Goal: Information Seeking & Learning: Learn about a topic

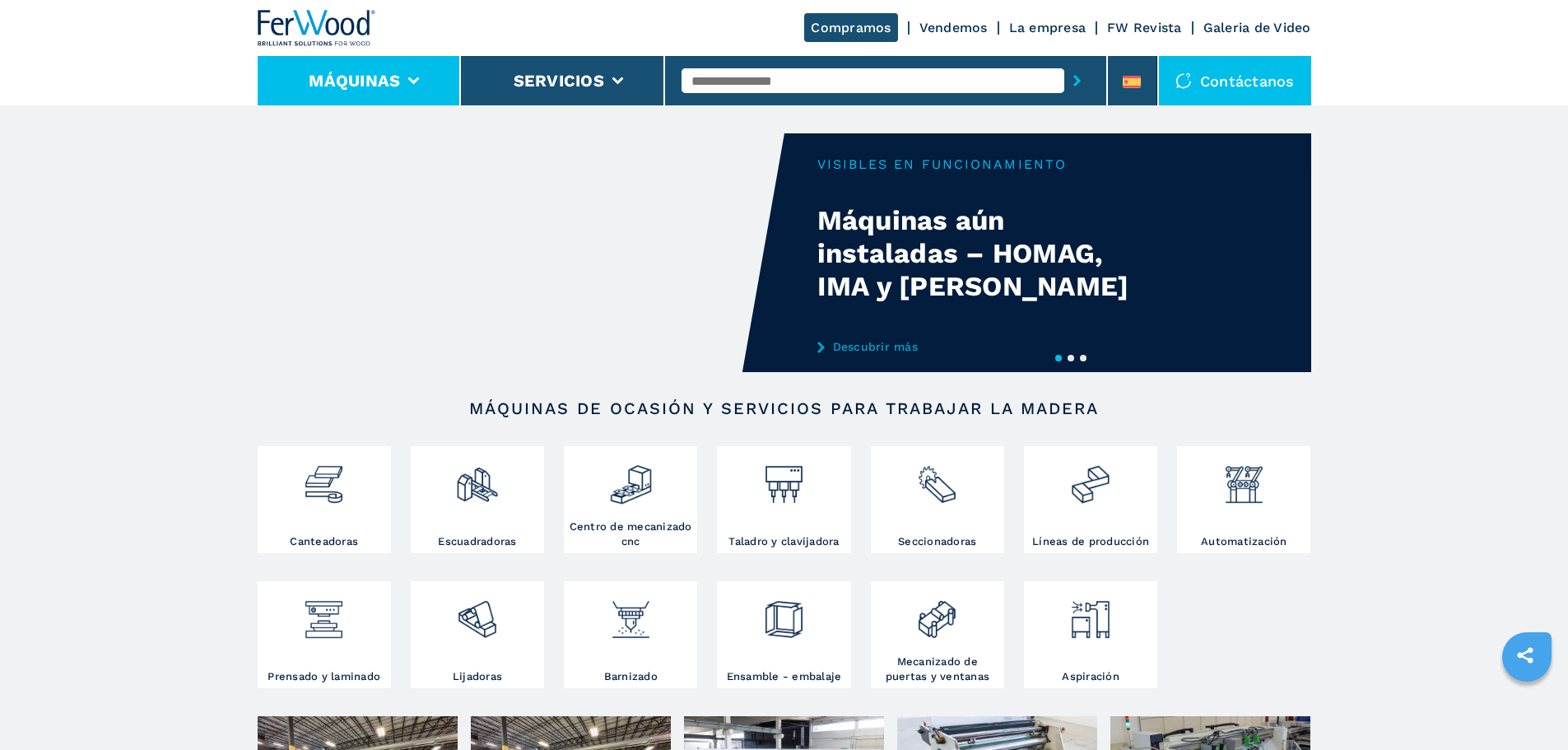
click at [404, 79] on li "Máquinas" at bounding box center [359, 81] width 204 height 49
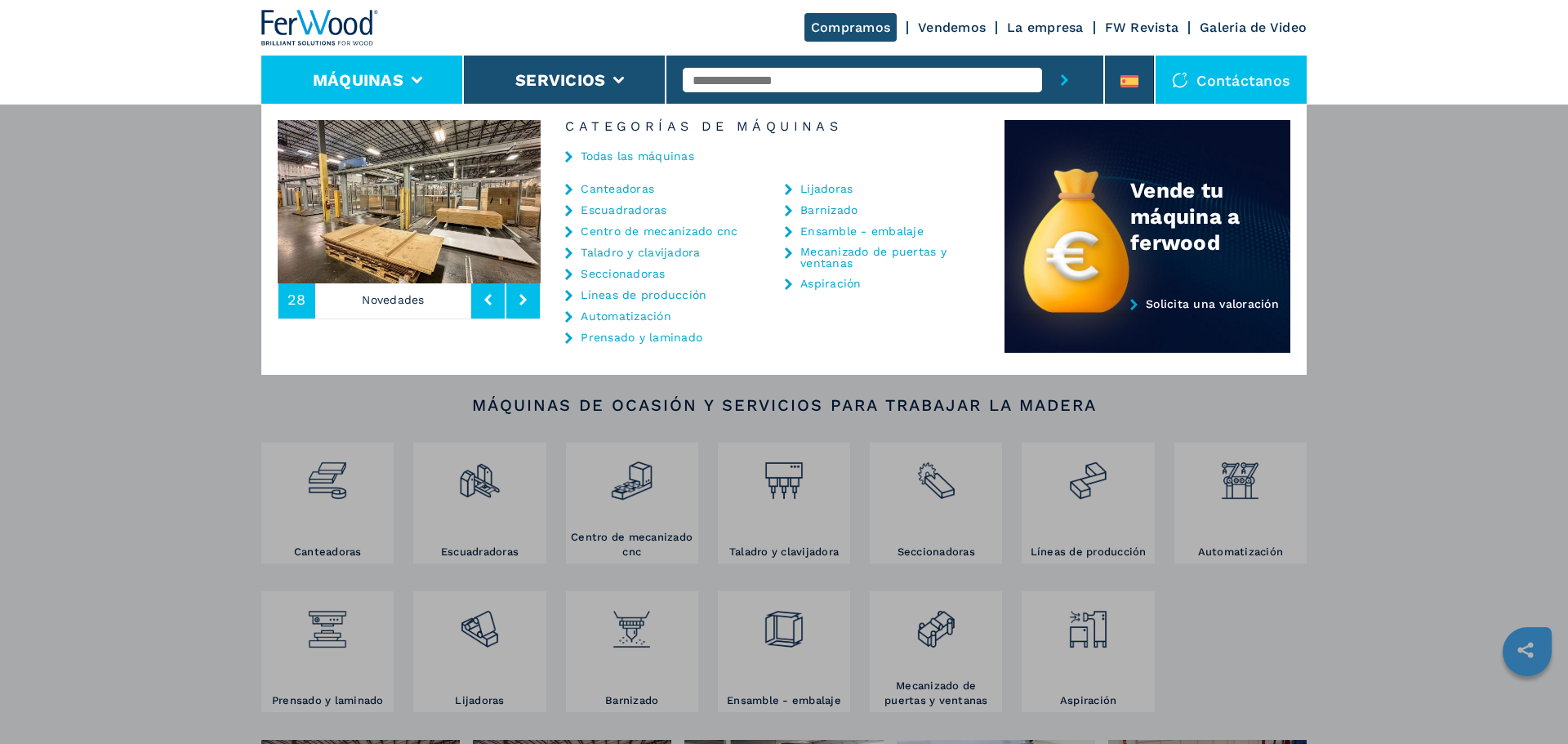
click at [597, 291] on link "Líneas de producción" at bounding box center [643, 295] width 126 height 11
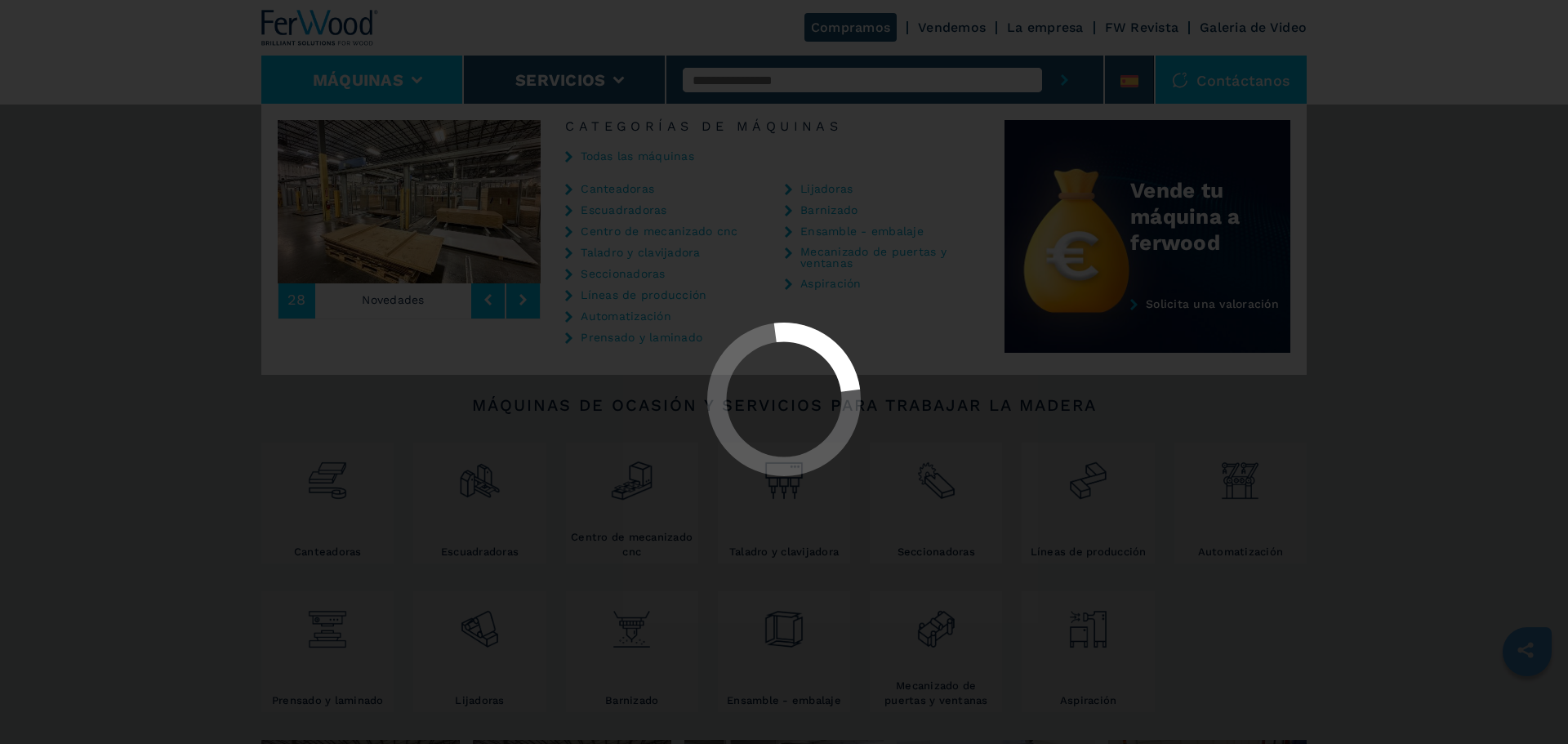
select select "**********"
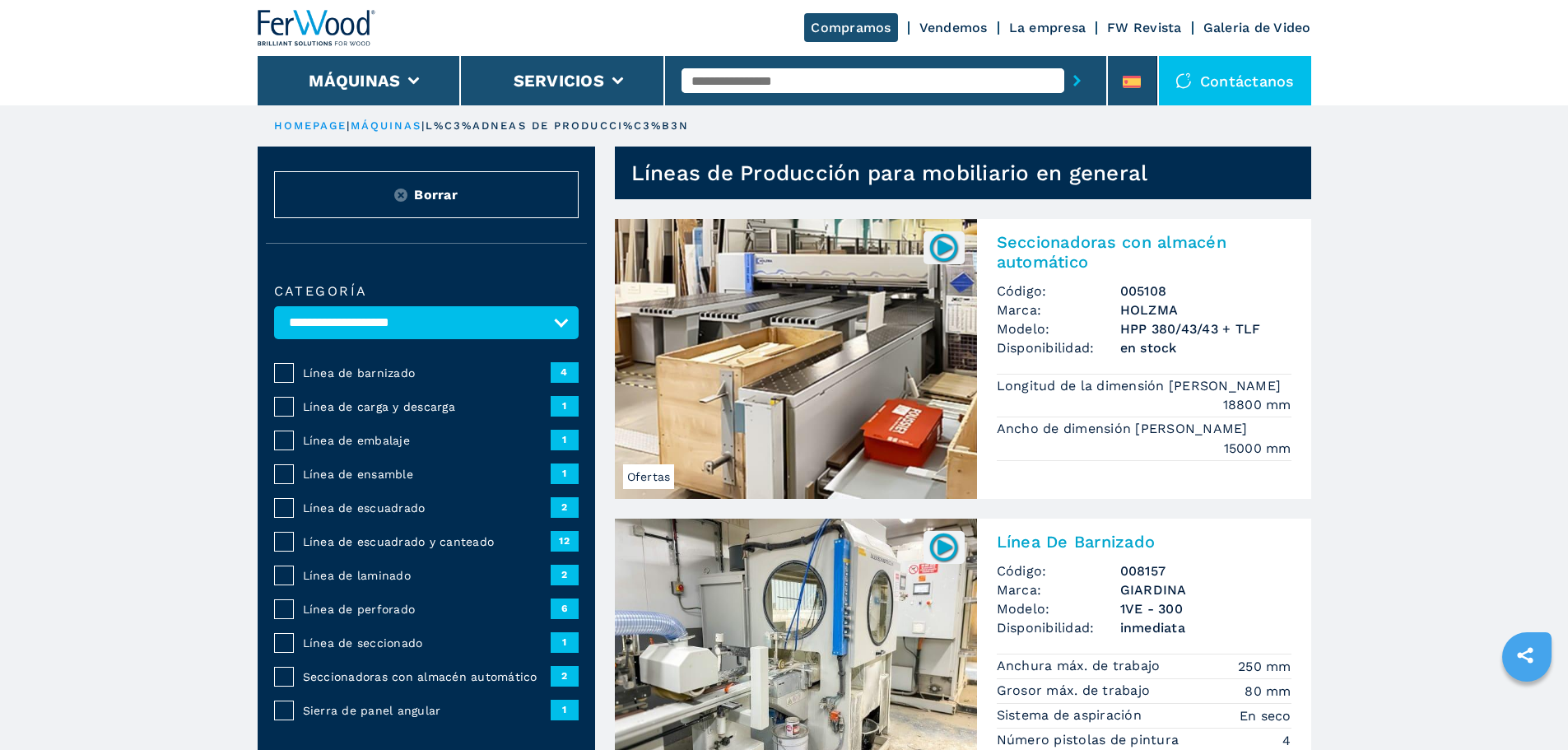
click at [392, 550] on span "Línea de escuadrado y canteado" at bounding box center [427, 541] width 248 height 17
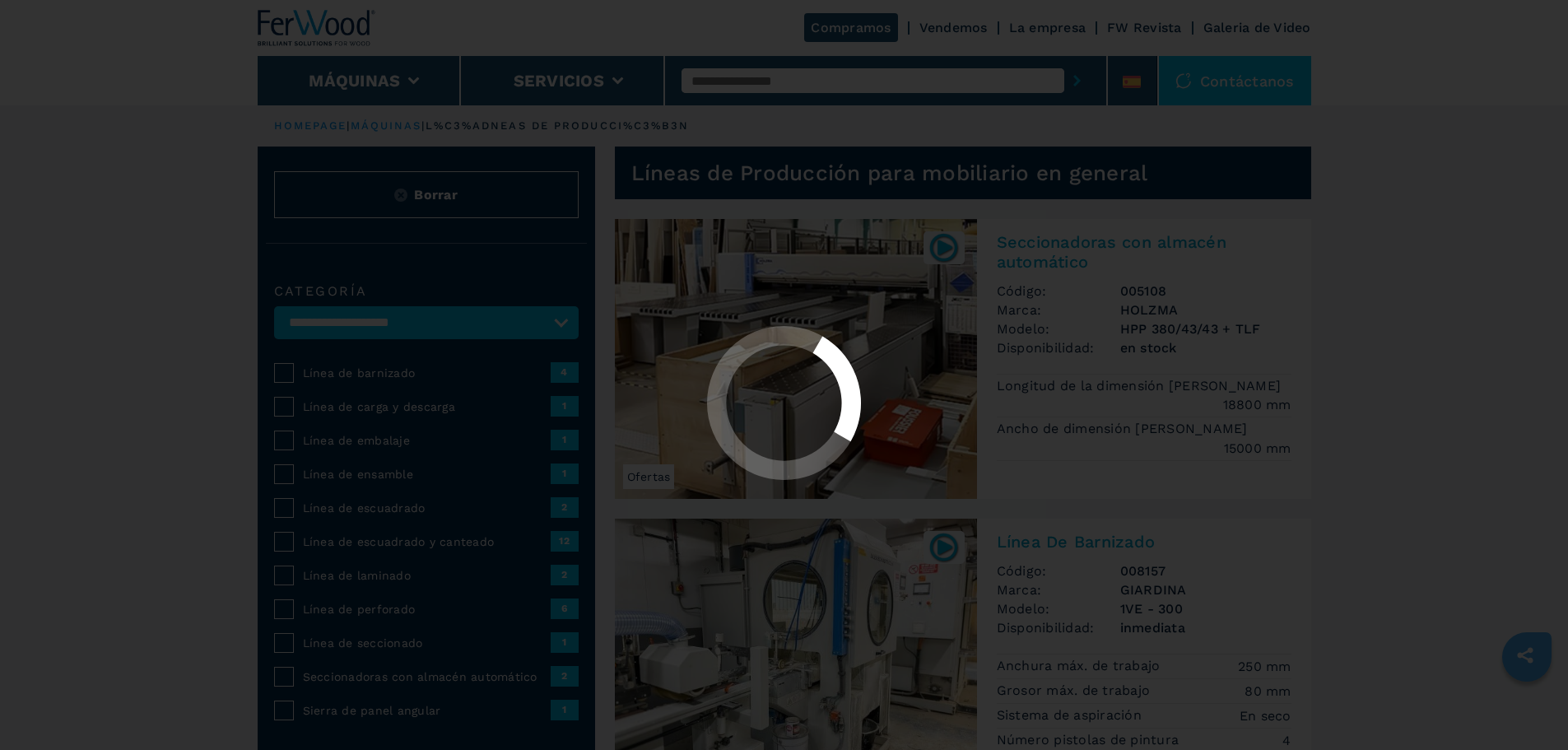
select select "**********"
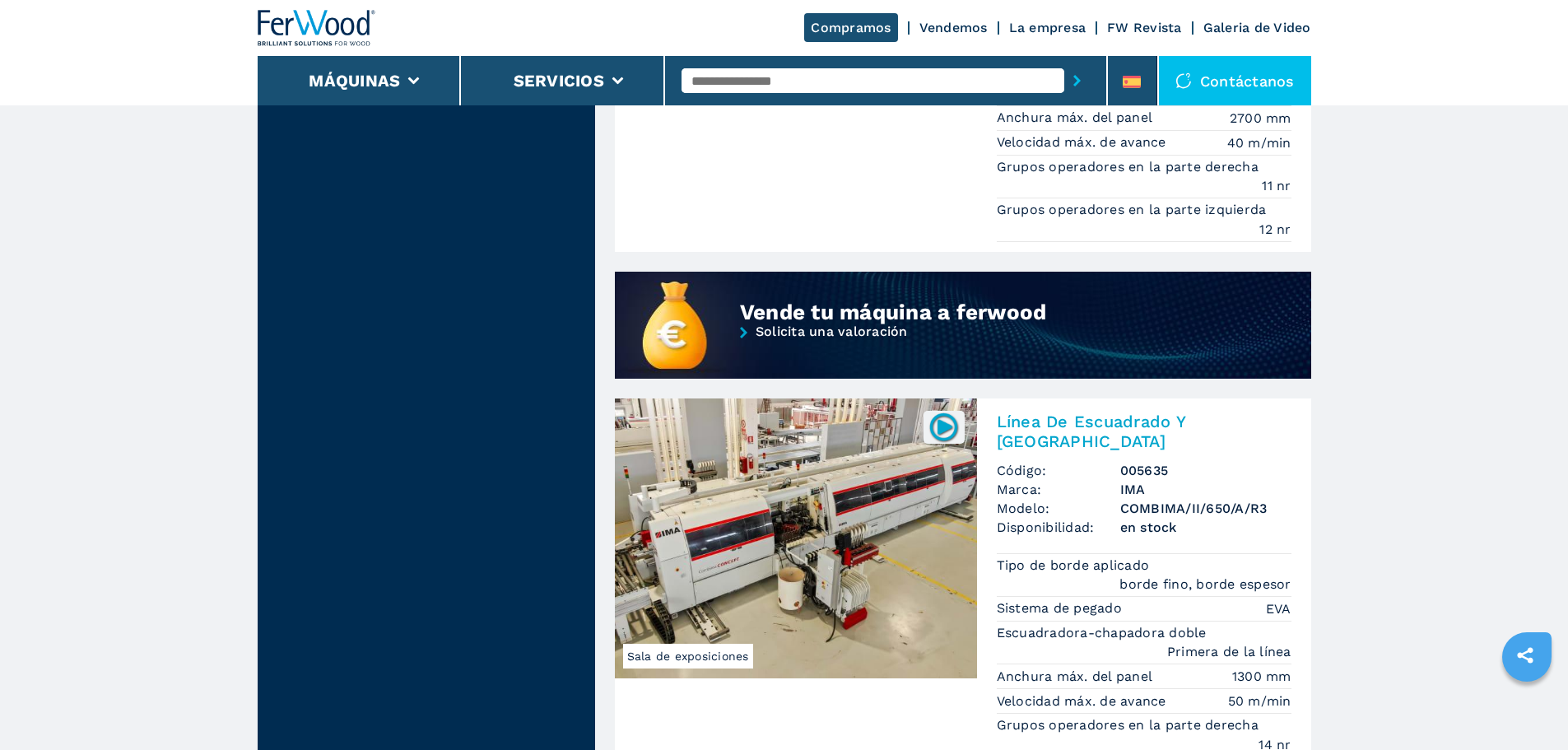
scroll to position [1399, 0]
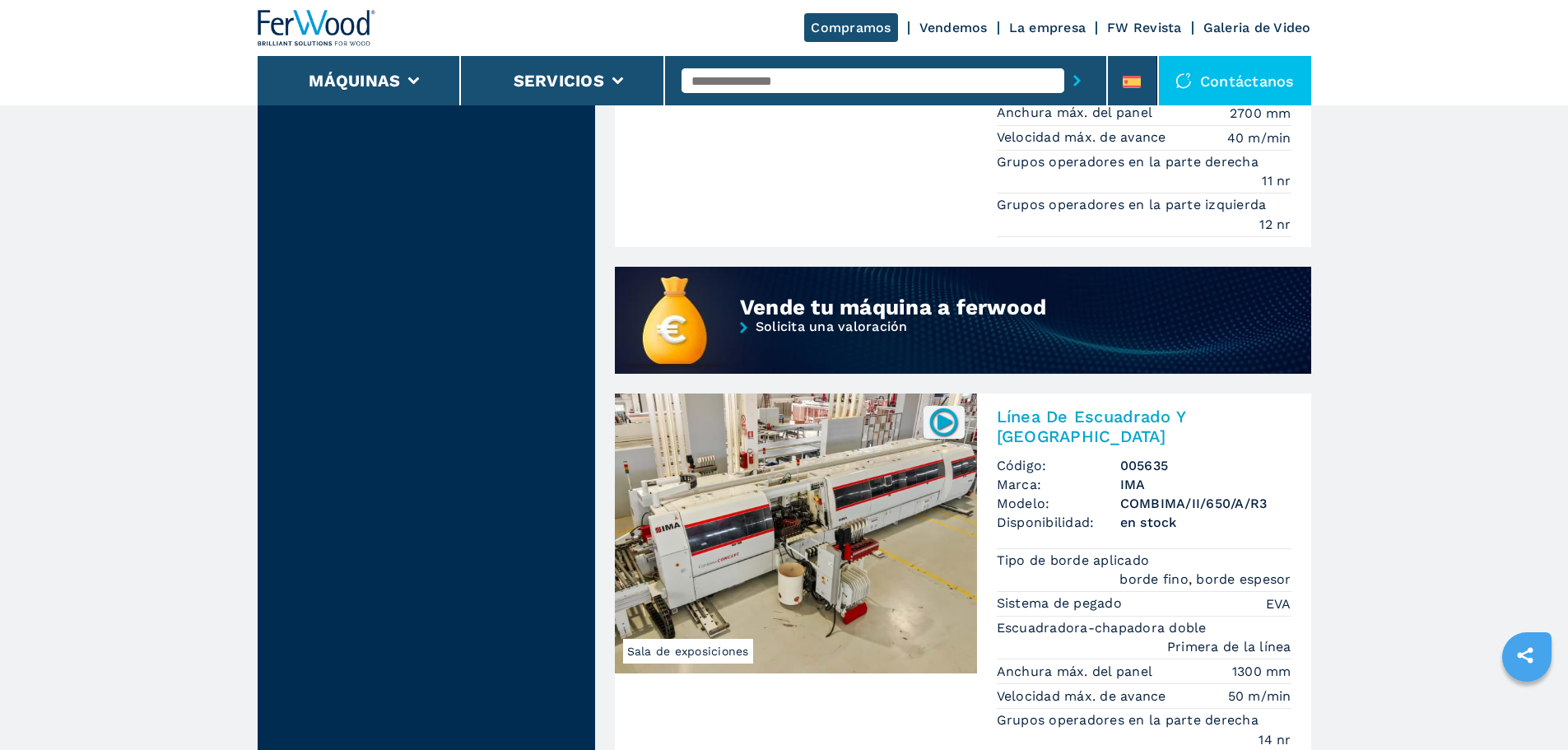
click at [811, 512] on img at bounding box center [795, 533] width 362 height 279
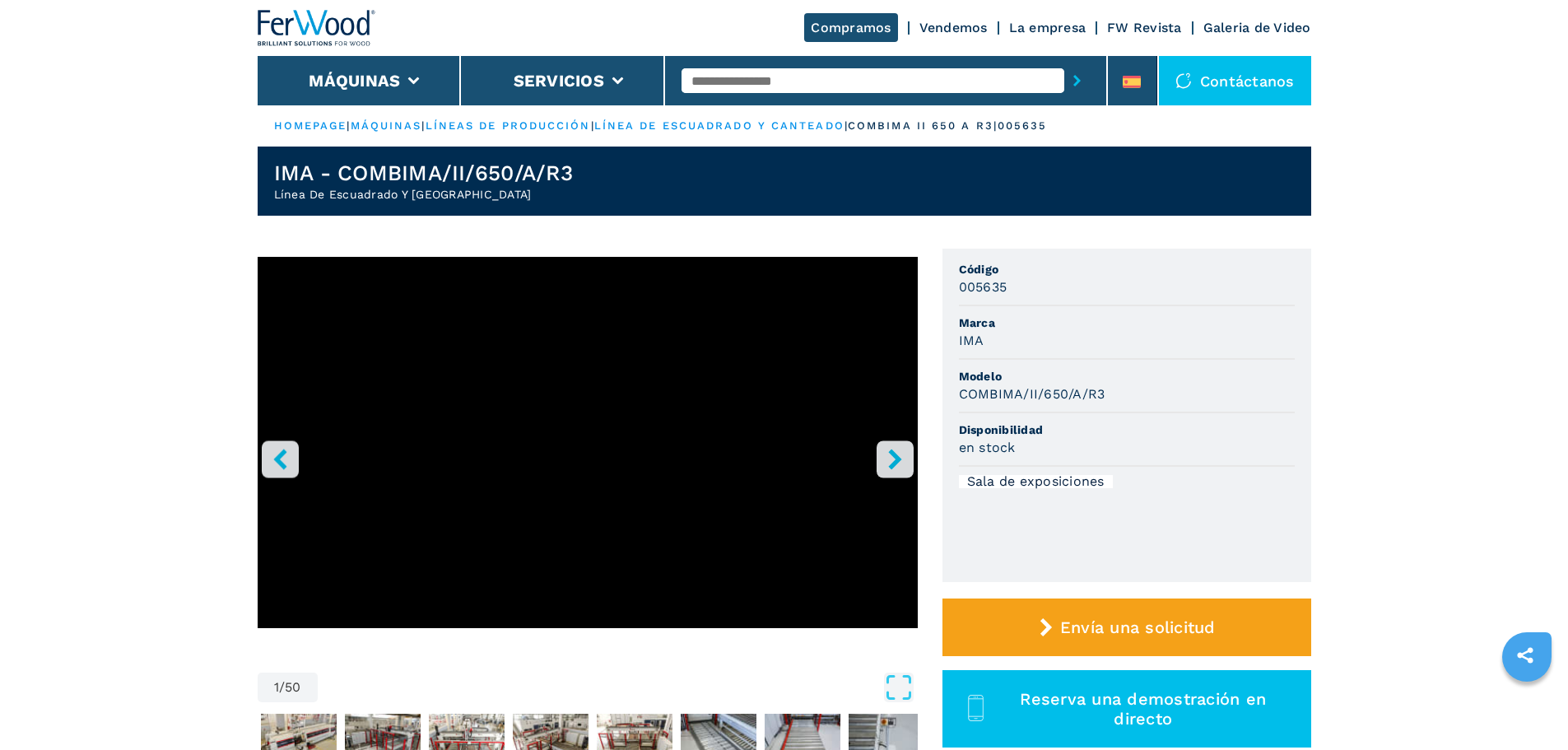
click at [882, 455] on button "right-button" at bounding box center [895, 459] width 37 height 37
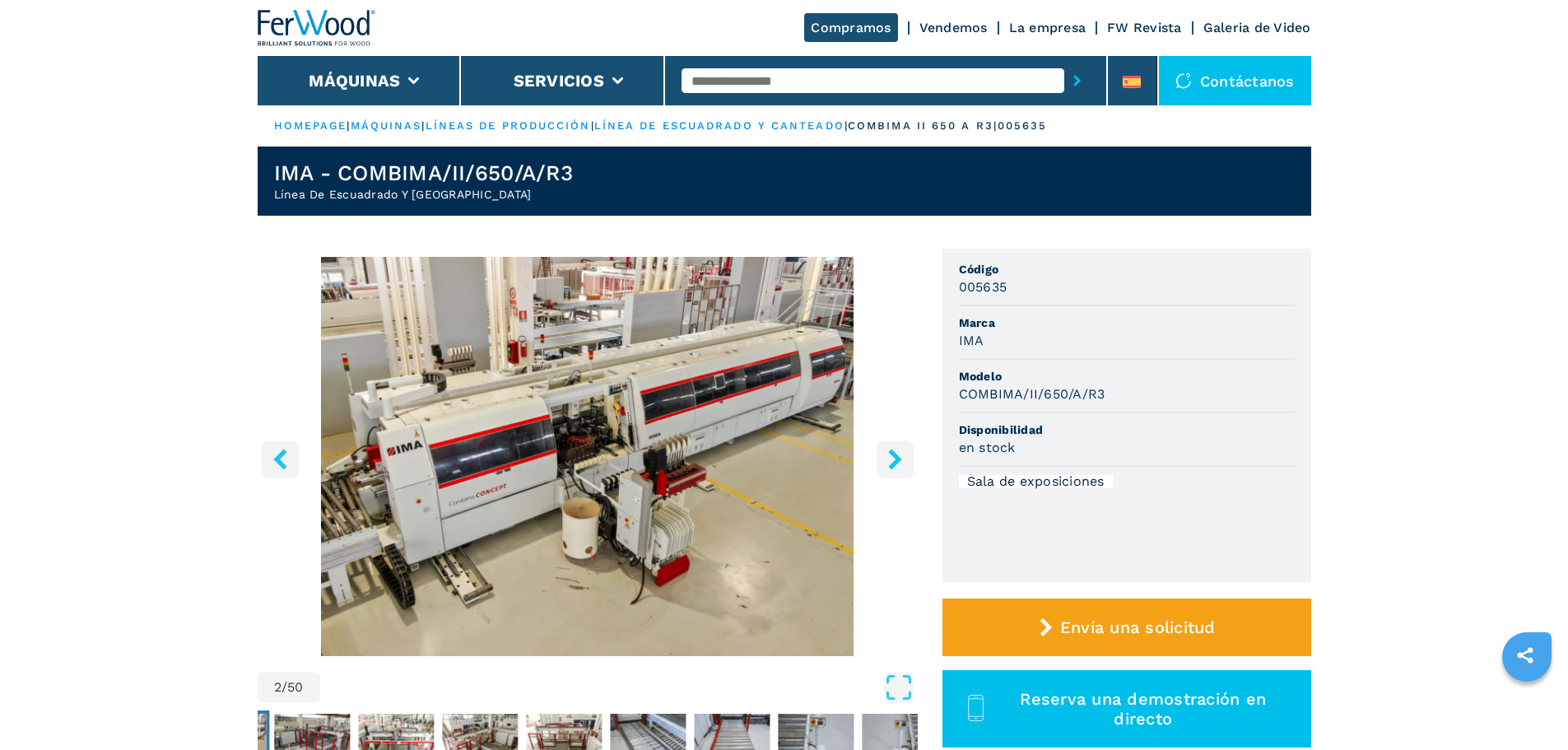
click at [879, 457] on button "right-button" at bounding box center [895, 459] width 37 height 37
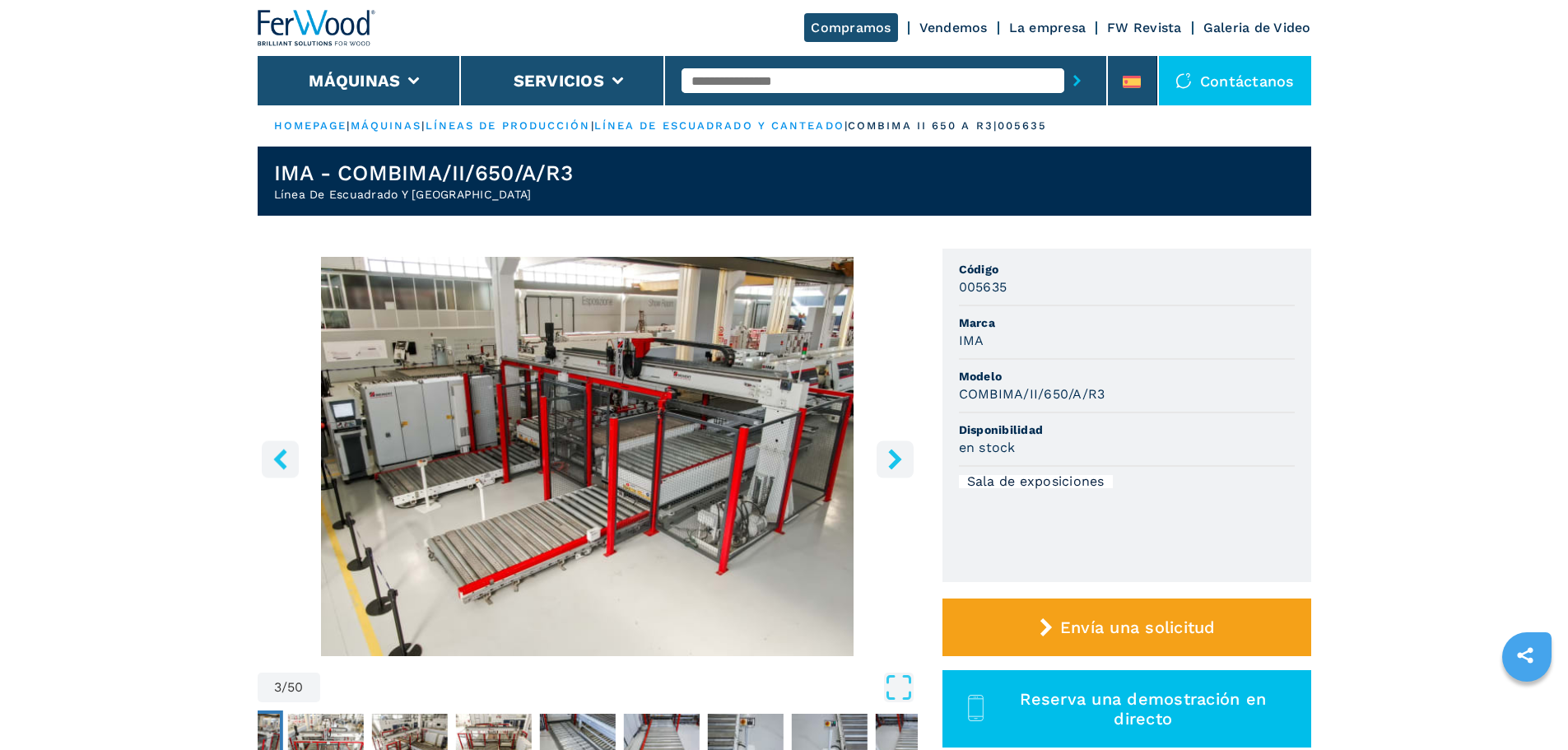
click at [879, 457] on button "right-button" at bounding box center [895, 459] width 37 height 37
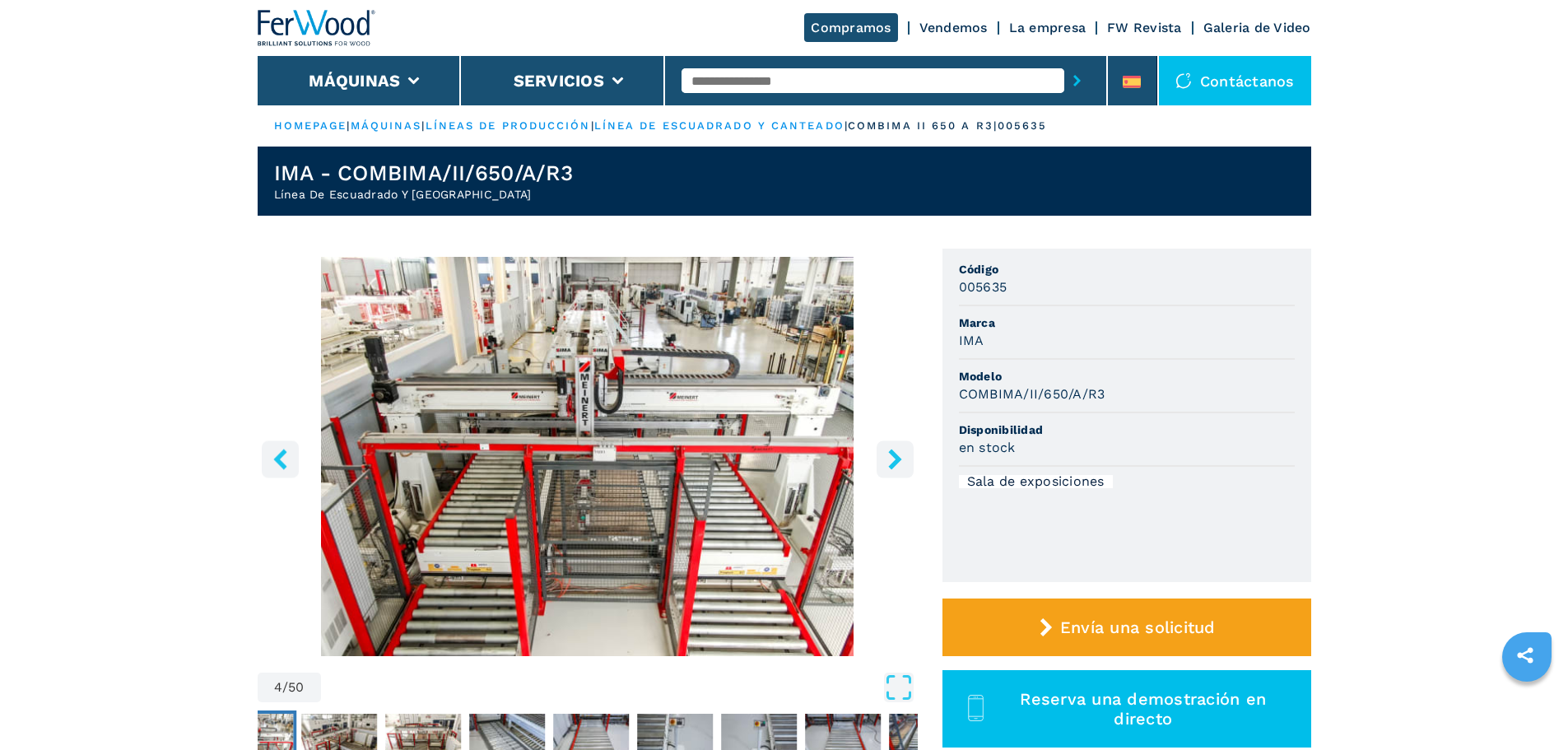
click at [879, 457] on button "right-button" at bounding box center [895, 459] width 37 height 37
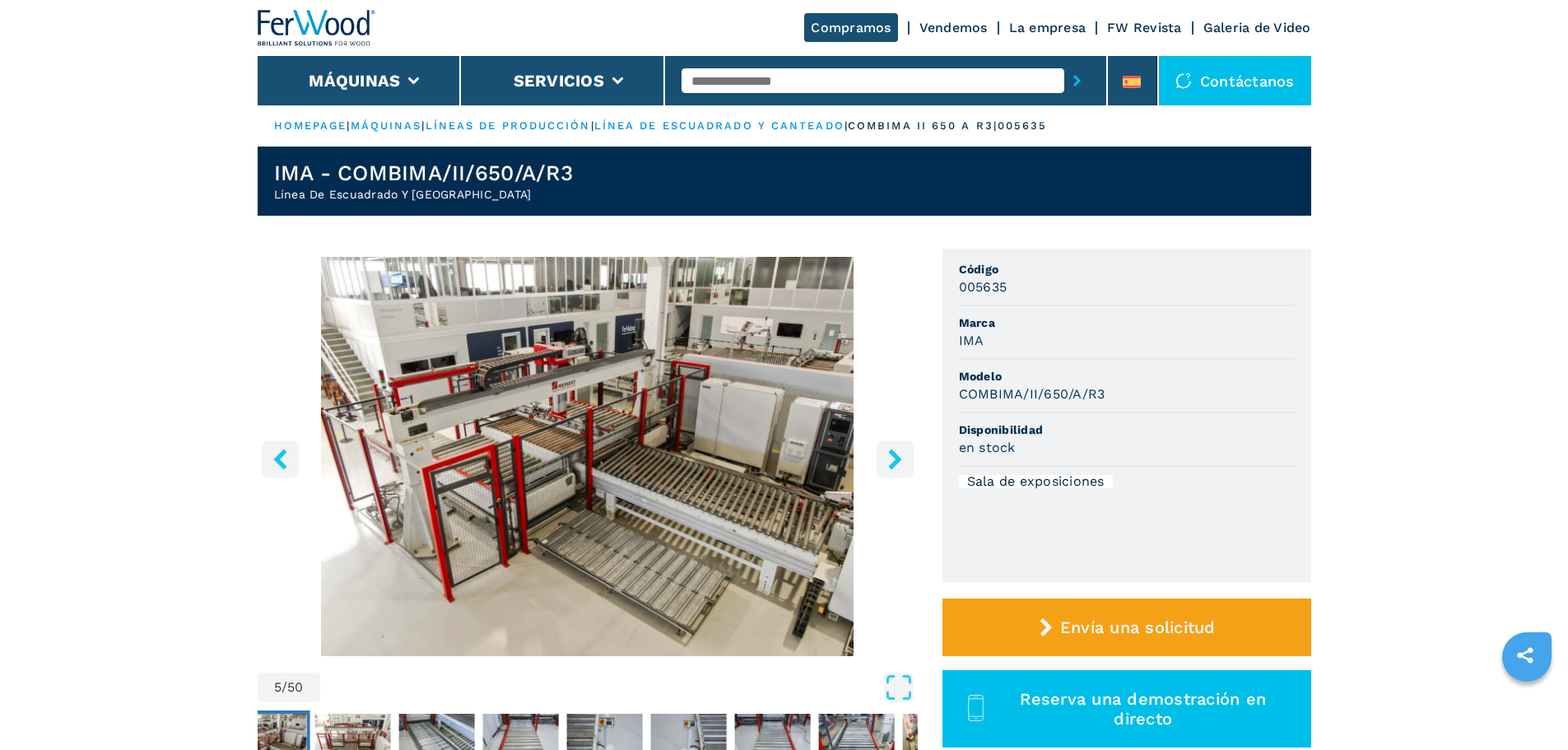
click at [879, 457] on button "right-button" at bounding box center [895, 459] width 37 height 37
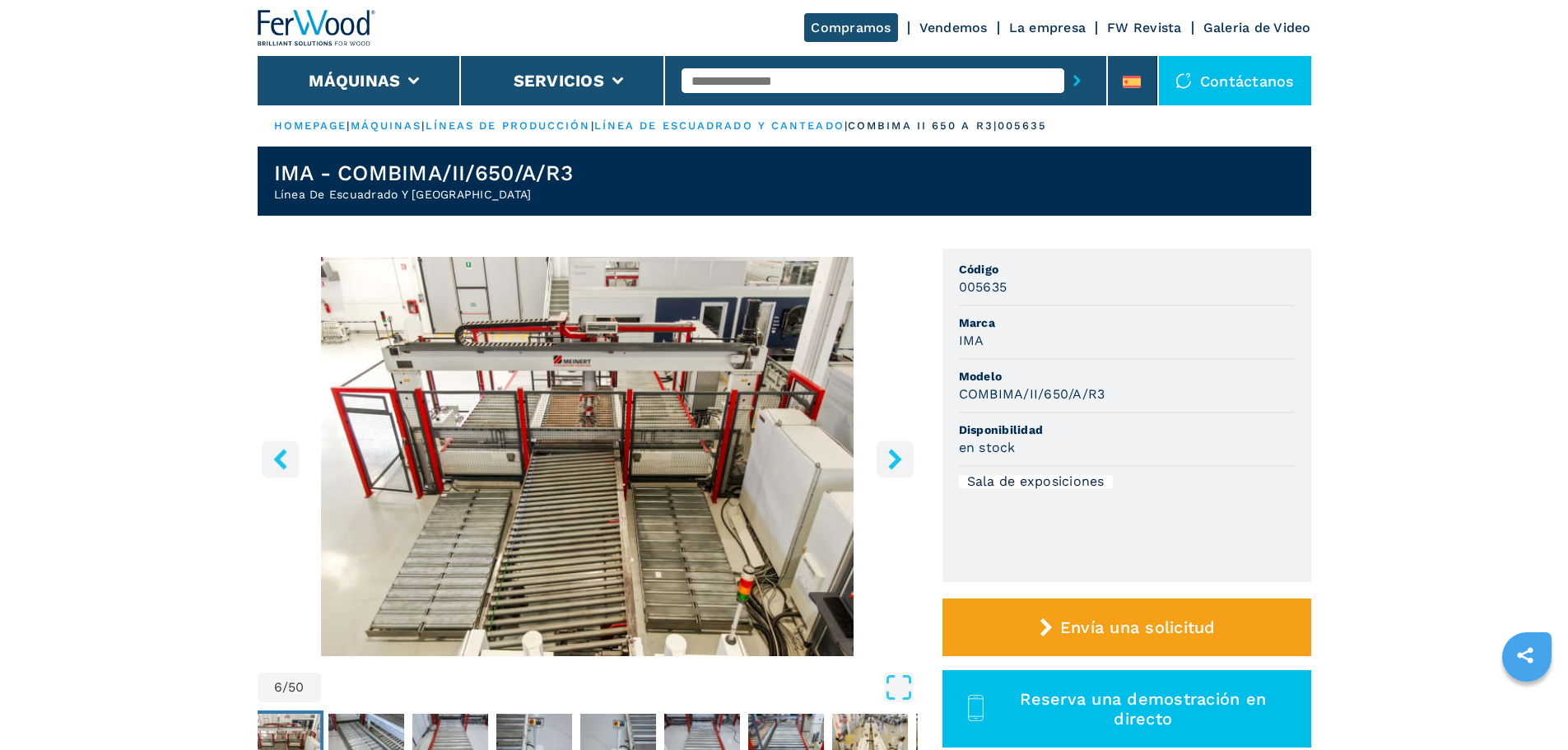
click at [879, 457] on button "right-button" at bounding box center [895, 459] width 37 height 37
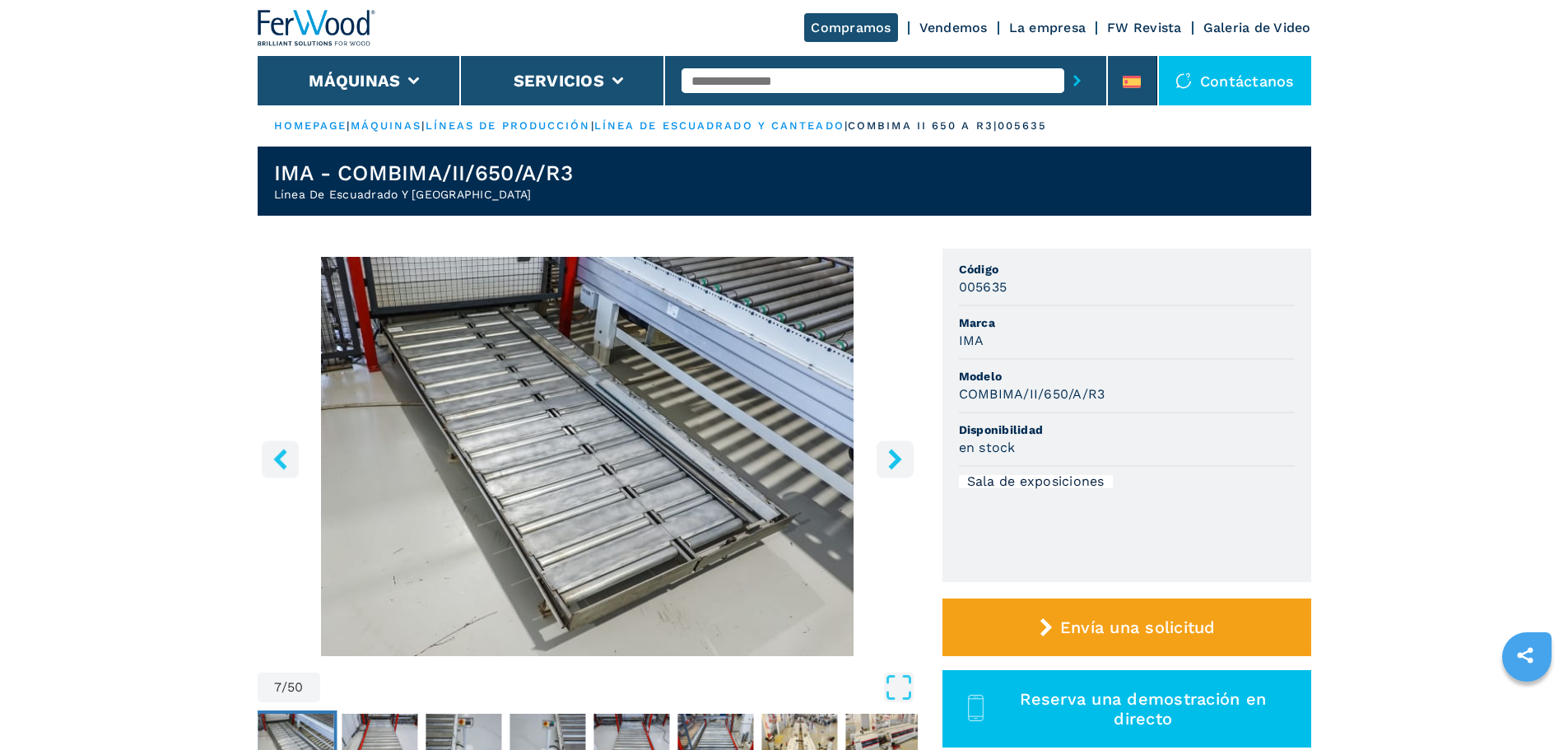
click at [879, 457] on button "right-button" at bounding box center [895, 459] width 37 height 37
